Goal: Find specific page/section: Find specific page/section

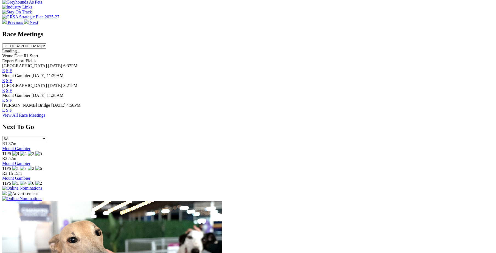
scroll to position [190, 0]
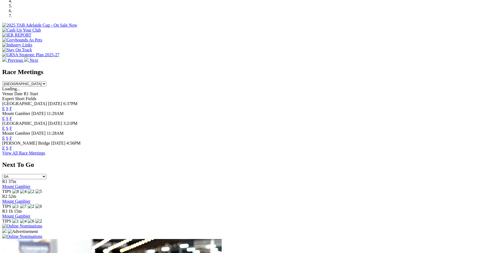
click at [12, 146] on link "F" at bounding box center [11, 148] width 2 height 5
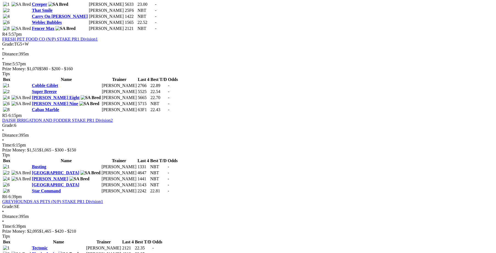
scroll to position [493, 0]
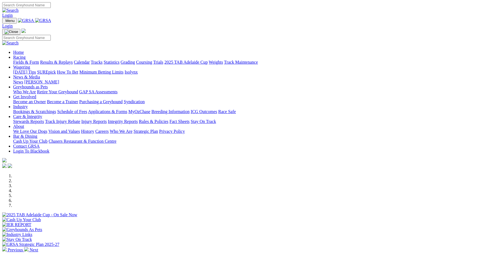
scroll to position [190, 0]
